Goal: Information Seeking & Learning: Learn about a topic

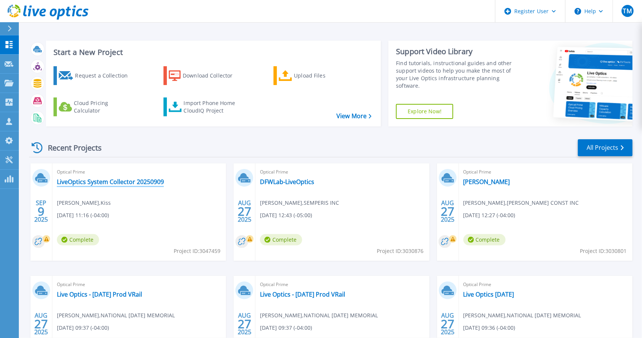
click at [127, 183] on link "LiveOptics System Collector 20250909" at bounding box center [110, 182] width 107 height 8
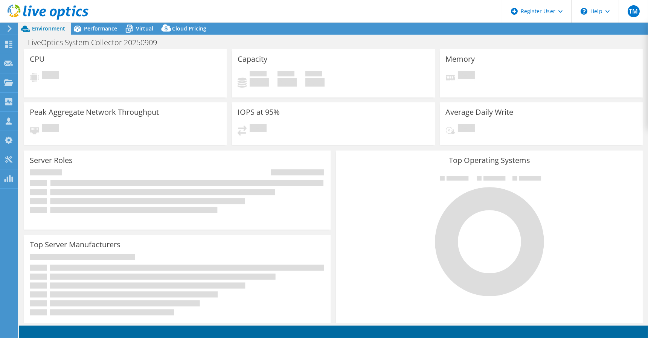
select select "USD"
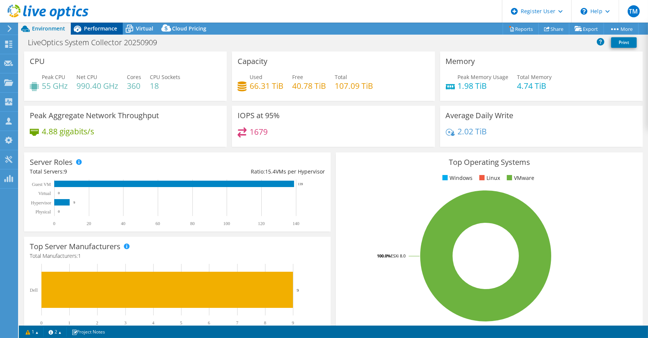
click at [94, 32] on span "Performance" at bounding box center [100, 28] width 33 height 7
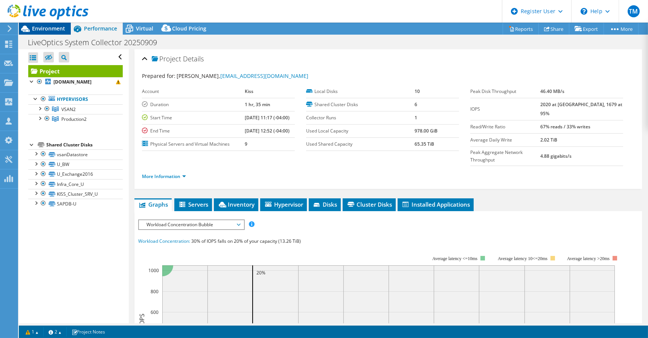
click at [46, 31] on span "Environment" at bounding box center [48, 28] width 33 height 7
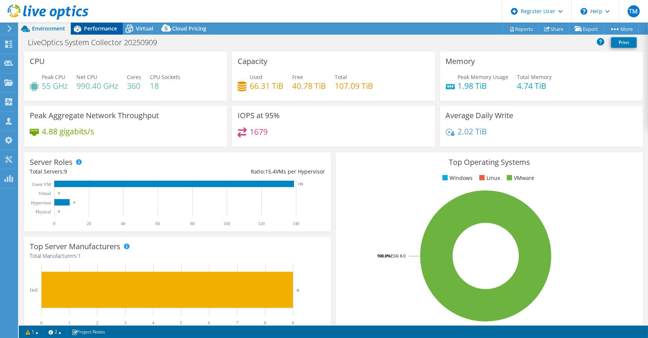
click at [81, 31] on icon at bounding box center [77, 28] width 13 height 13
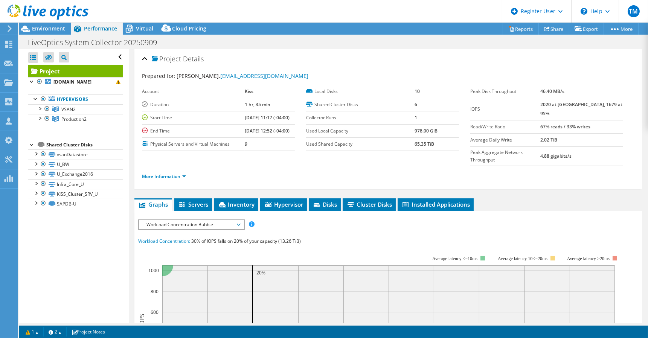
click at [92, 28] on span "Performance" at bounding box center [100, 28] width 33 height 7
click at [41, 24] on div at bounding box center [44, 12] width 89 height 25
click at [44, 28] on span "Environment" at bounding box center [48, 28] width 33 height 7
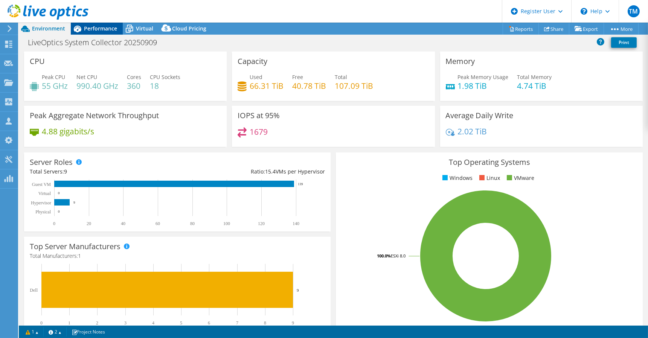
click at [98, 29] on span "Performance" at bounding box center [100, 28] width 33 height 7
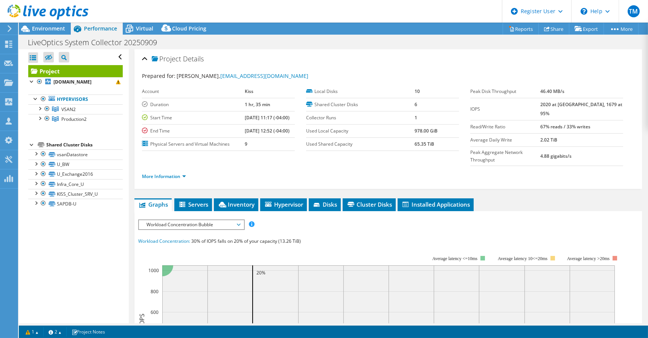
scroll to position [84, 0]
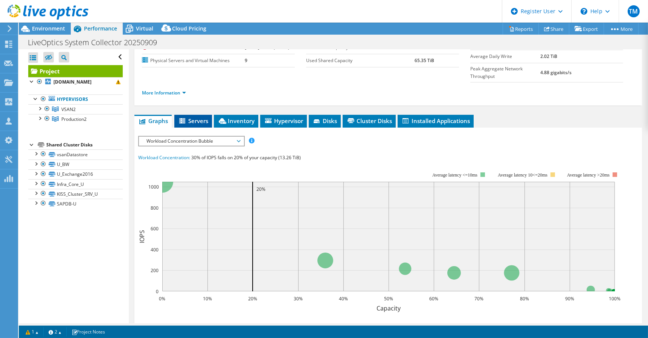
click at [208, 115] on li "Servers" at bounding box center [193, 121] width 38 height 13
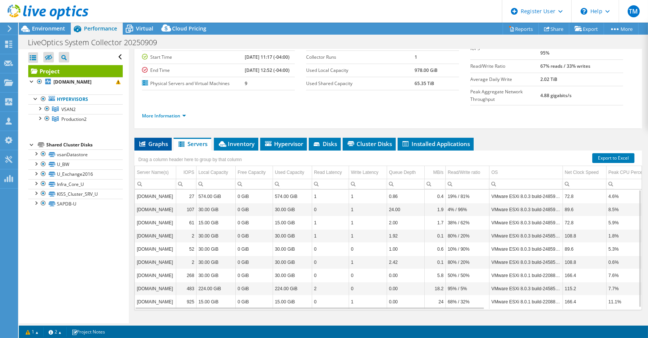
click at [163, 140] on span "Graphs" at bounding box center [153, 144] width 30 height 8
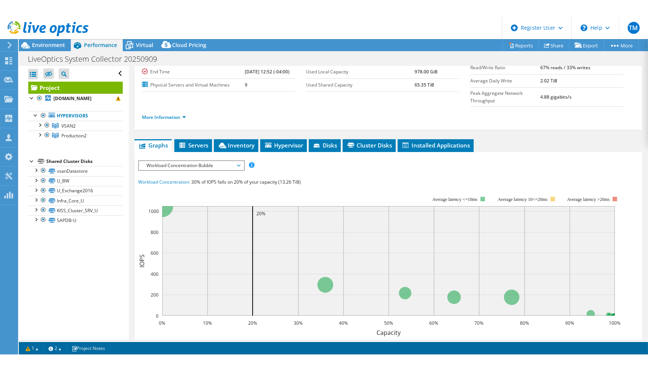
scroll to position [125, 0]
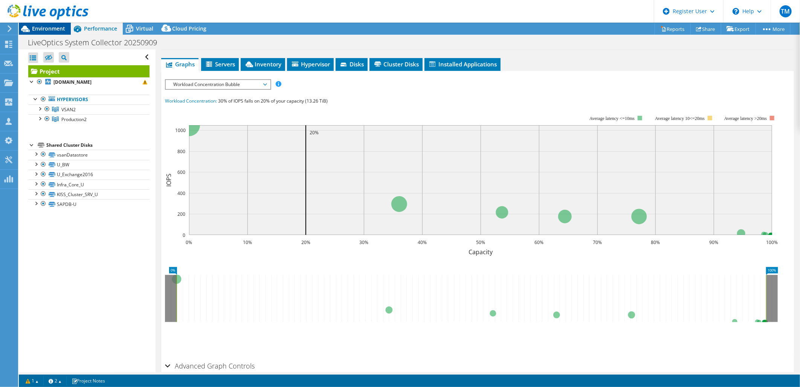
click at [47, 31] on span "Environment" at bounding box center [48, 28] width 33 height 7
